Goal: Task Accomplishment & Management: Manage account settings

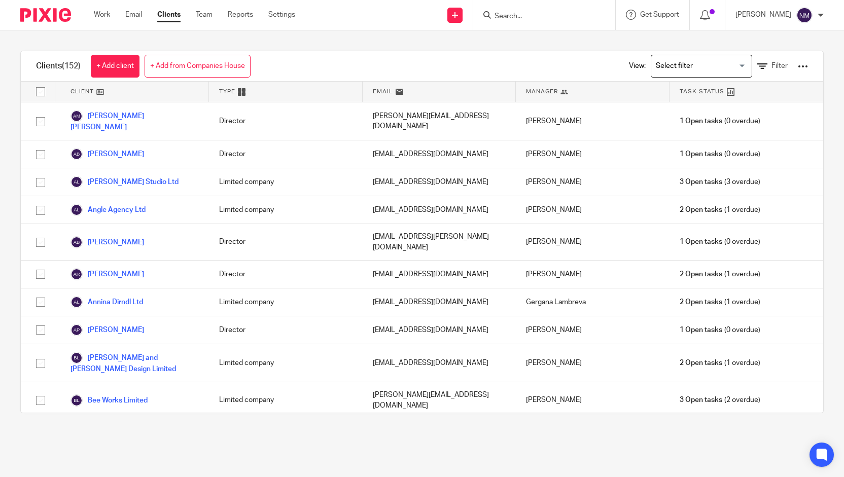
click at [512, 18] on input "Search" at bounding box center [539, 16] width 91 height 9
type input "turner"
click at [555, 38] on link at bounding box center [559, 39] width 135 height 15
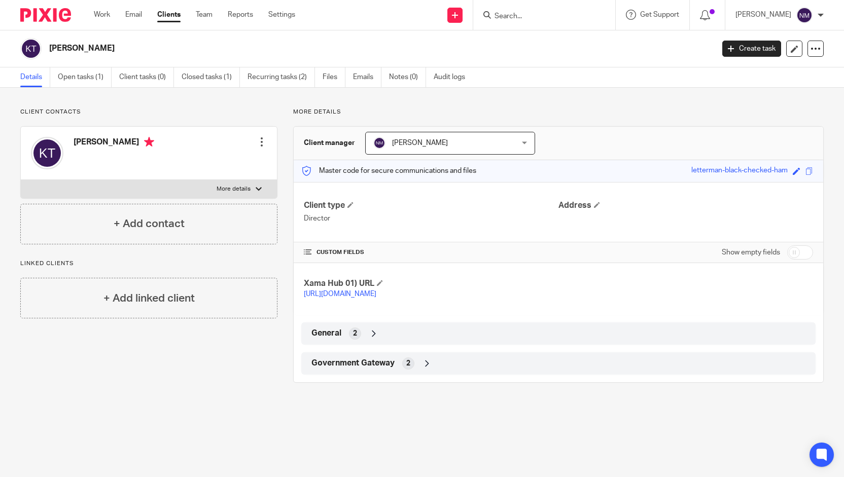
click at [357, 367] on div "Government Gateway 2" at bounding box center [558, 363] width 499 height 17
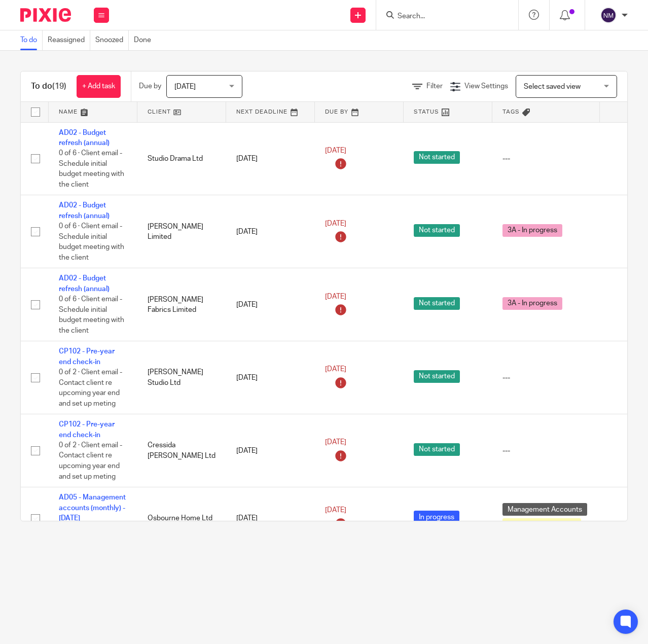
click at [425, 17] on input "Search" at bounding box center [442, 16] width 91 height 9
type input "turn"
click at [436, 43] on link at bounding box center [458, 39] width 126 height 15
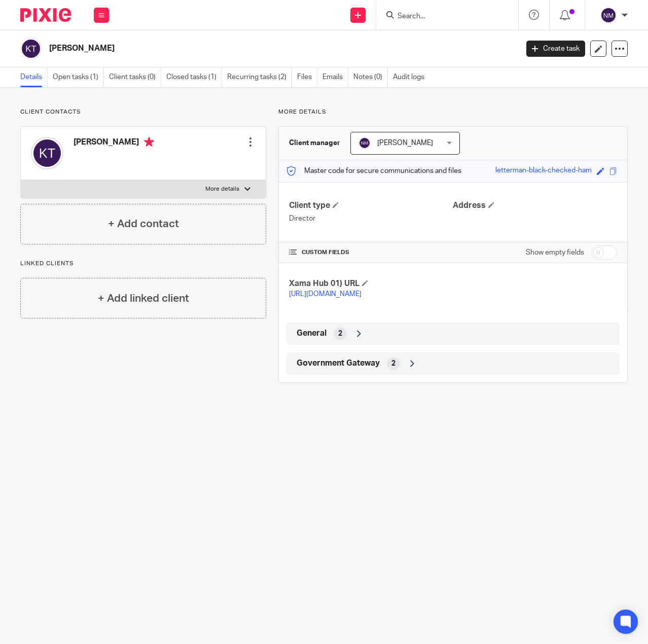
click at [322, 339] on span "General" at bounding box center [312, 333] width 30 height 11
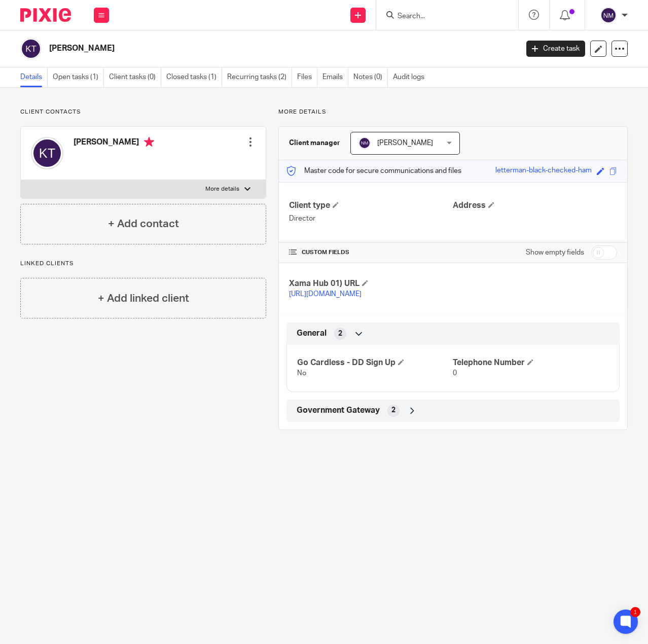
click at [593, 253] on input "checkbox" at bounding box center [605, 253] width 26 height 14
checkbox input "true"
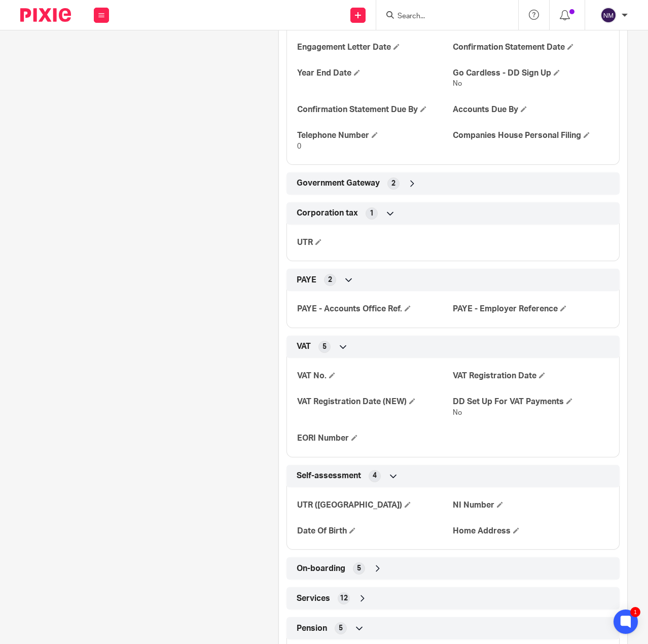
scroll to position [406, 0]
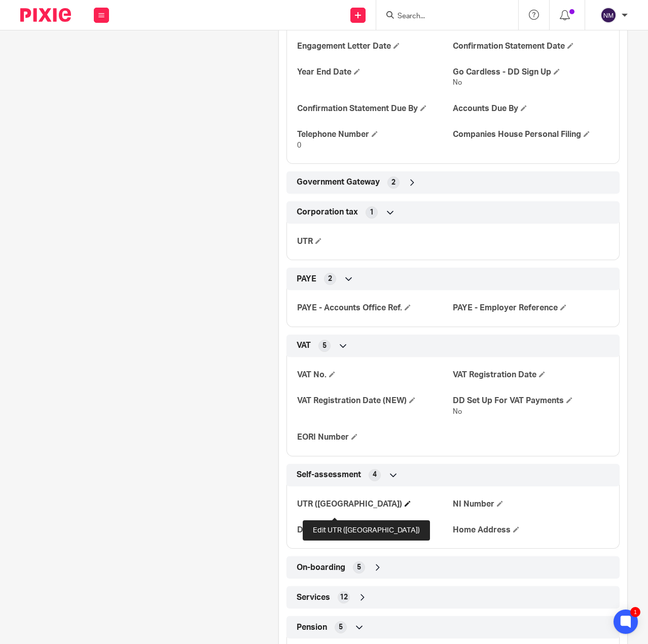
click at [405, 507] on span at bounding box center [408, 504] width 6 height 6
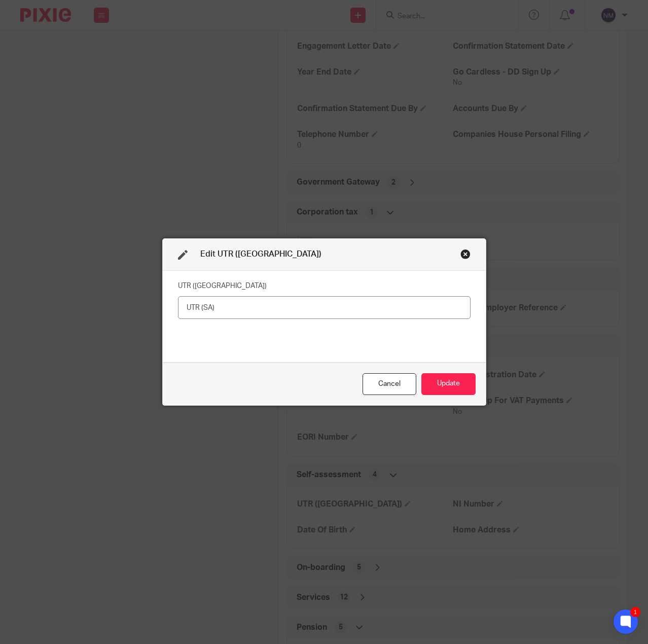
click at [252, 307] on input "text" at bounding box center [324, 307] width 293 height 23
type input "7324342888"
click at [429, 383] on button "Update" at bounding box center [449, 384] width 54 height 22
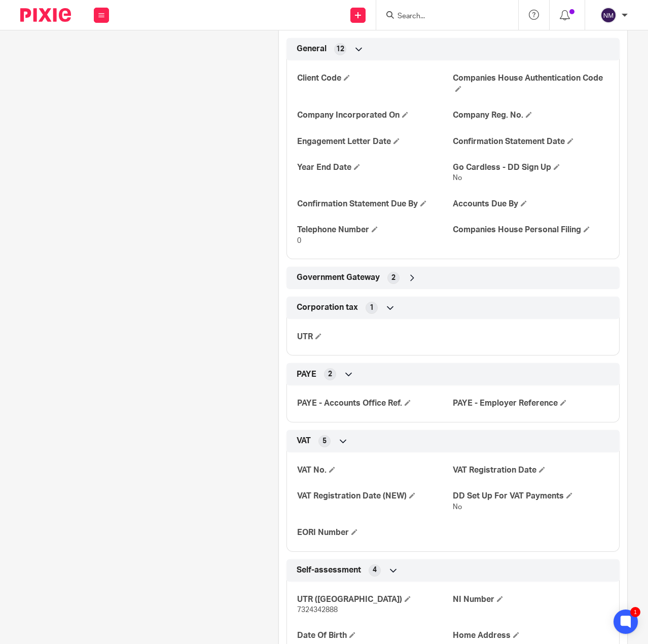
scroll to position [101, 0]
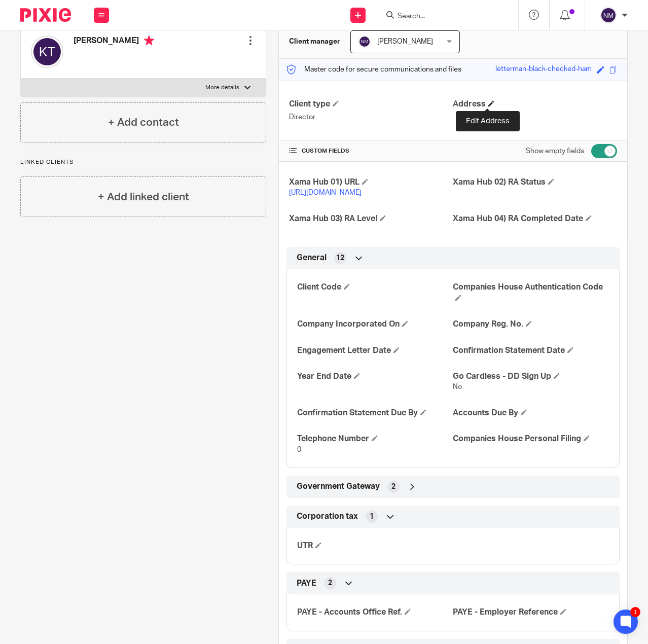
click at [489, 102] on span at bounding box center [492, 103] width 6 height 6
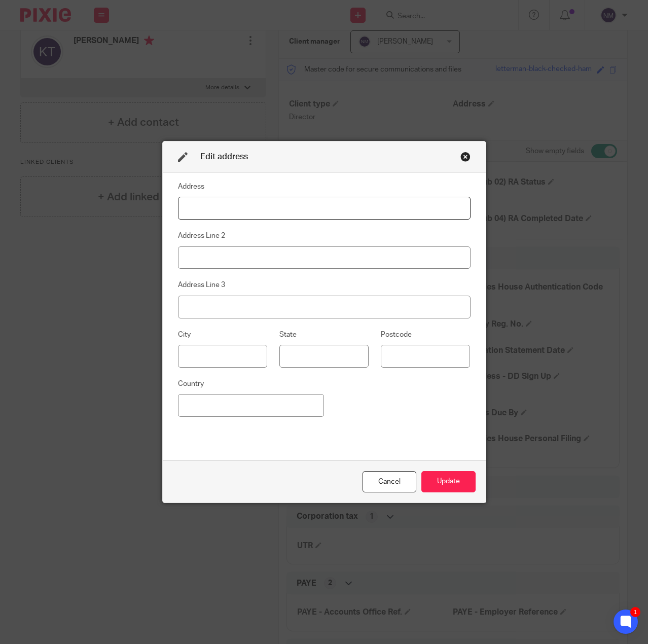
paste input "4A GOWLETT ROAD LONDON SE15 4HY"
type input "4A GOWLETT ROAD LONDON SE15 4HY"
click at [457, 488] on button "Update" at bounding box center [449, 482] width 54 height 22
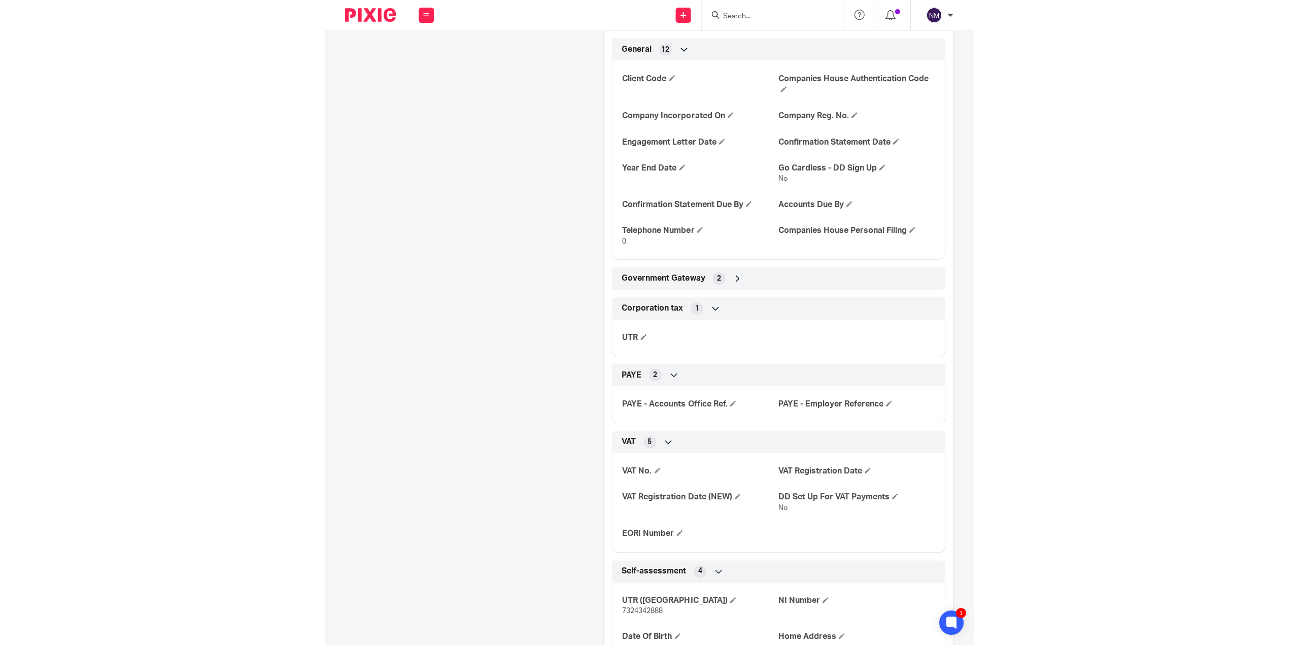
scroll to position [355, 0]
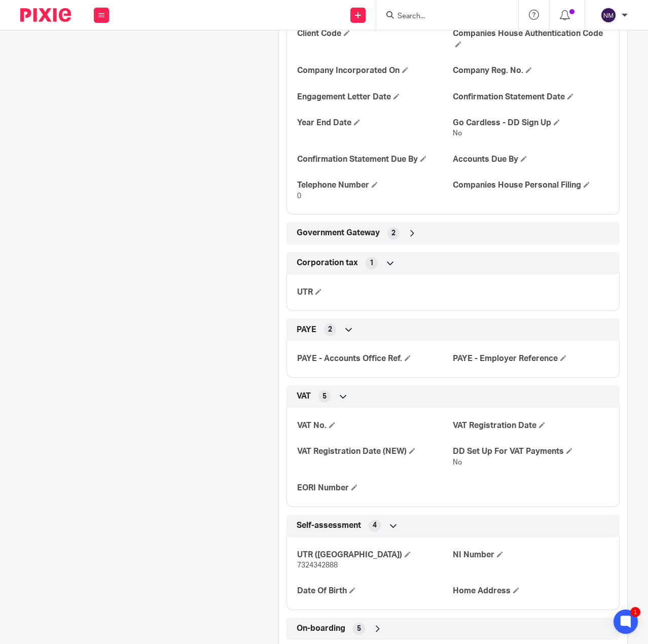
click at [329, 569] on span "7324342888" at bounding box center [317, 565] width 41 height 7
copy span "7324342888"
